Goal: Find specific page/section: Find specific page/section

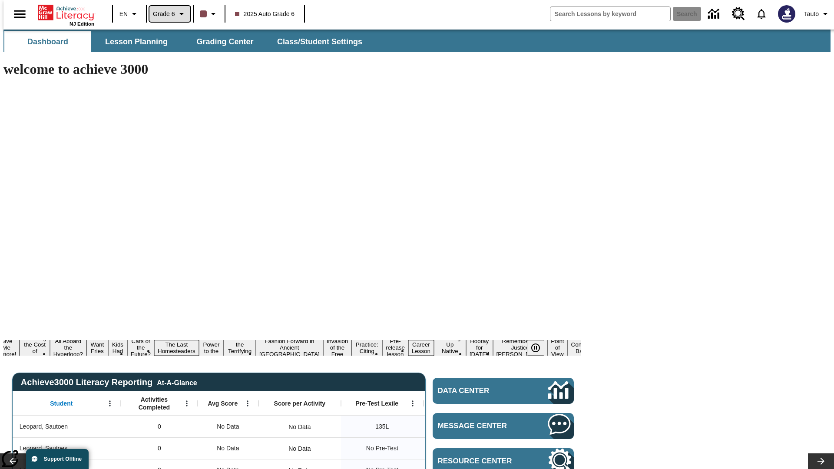
click at [167, 14] on span "Grade 6" at bounding box center [164, 14] width 22 height 9
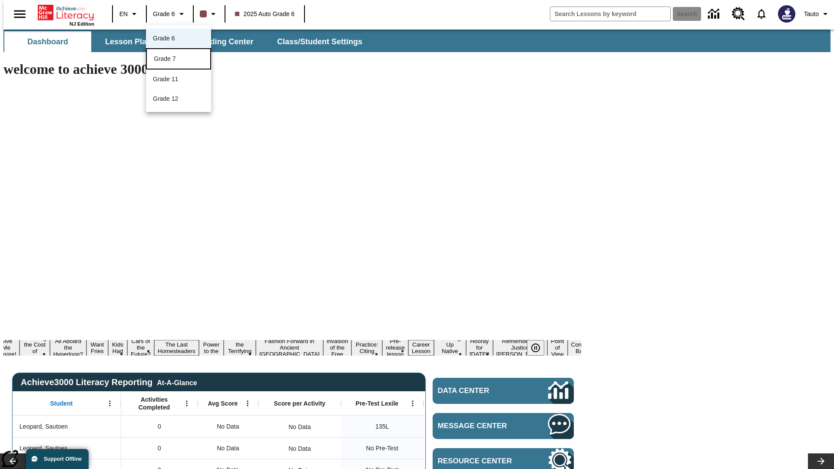
click at [178, 59] on div "Grade 7" at bounding box center [179, 58] width 50 height 9
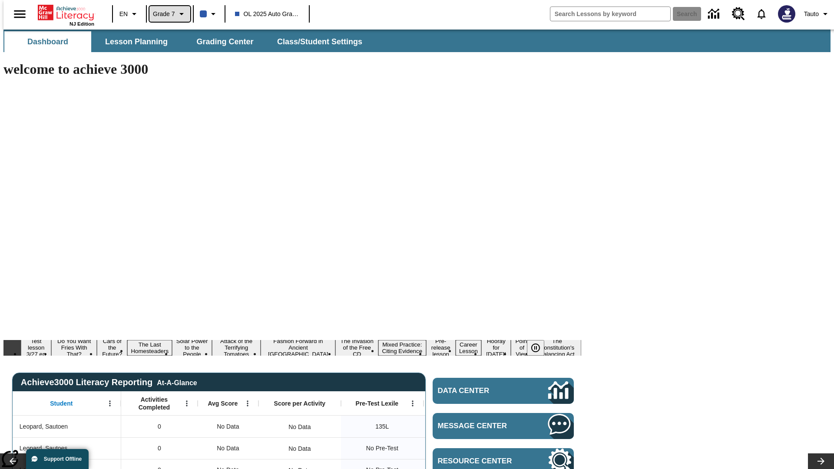
click at [167, 14] on span "Grade 7" at bounding box center [164, 14] width 22 height 9
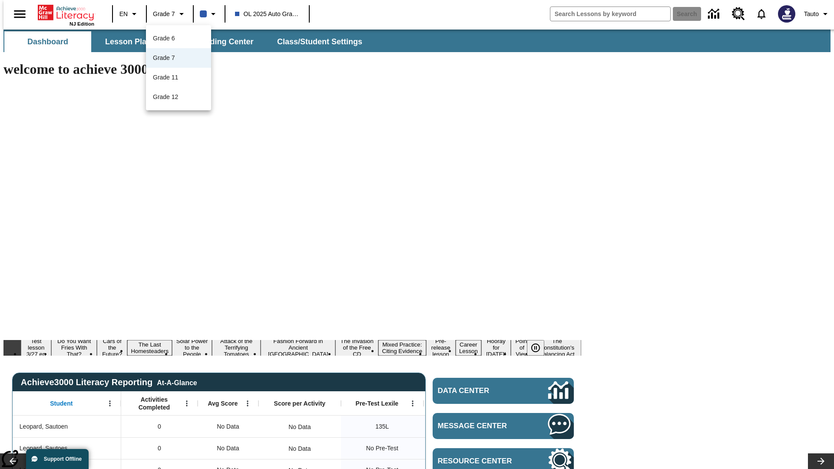
click at [417, 234] on div at bounding box center [417, 234] width 834 height 469
click at [133, 42] on span "Lesson Planning" at bounding box center [136, 42] width 63 height 10
